Goal: Information Seeking & Learning: Learn about a topic

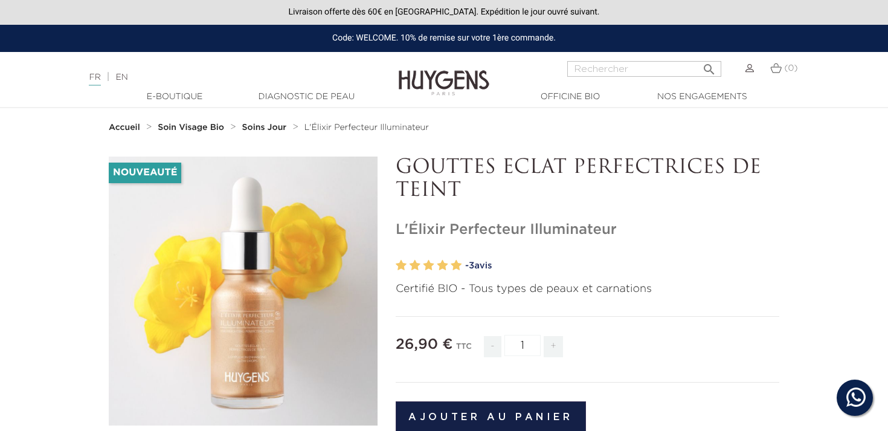
click at [128, 76] on link "EN" at bounding box center [121, 77] width 12 height 8
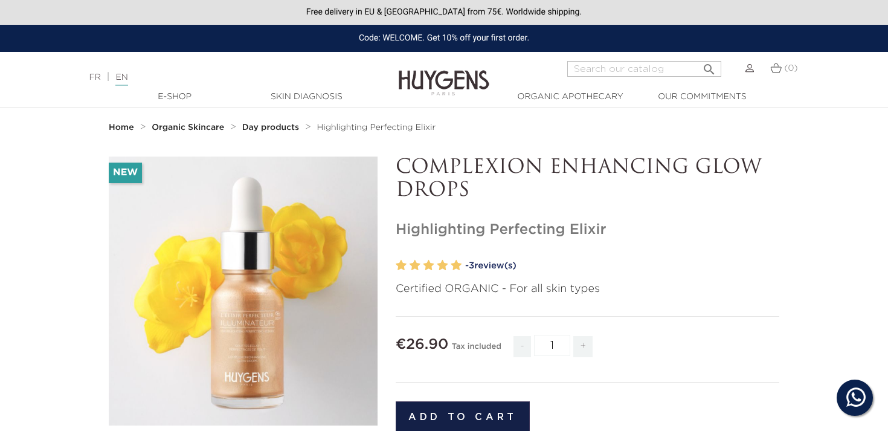
click at [440, 184] on p "COMPLEXION ENHANCING GLOW DROPS" at bounding box center [588, 180] width 384 height 47
copy div "COMPLEXION ENHANCING GLOW DROPS"
